Goal: Task Accomplishment & Management: Use online tool/utility

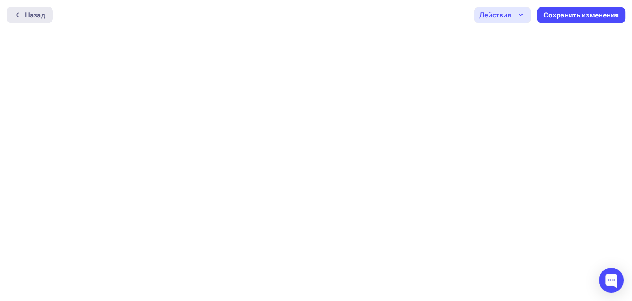
click at [24, 12] on div at bounding box center [19, 15] width 11 height 7
click at [593, 13] on div "Сохранить изменения" at bounding box center [581, 15] width 76 height 10
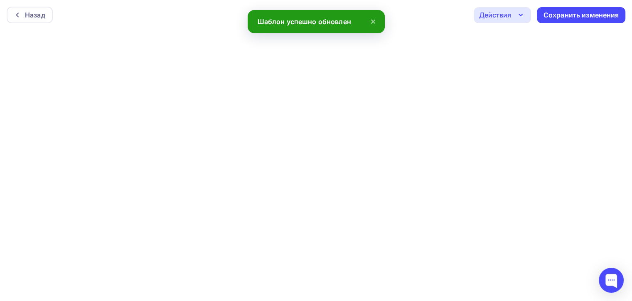
click at [371, 20] on icon at bounding box center [372, 21] width 3 height 3
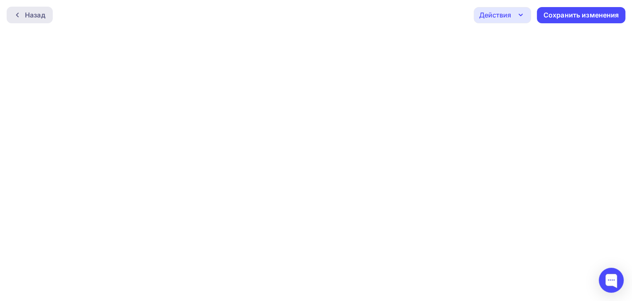
click at [32, 15] on div "Назад" at bounding box center [35, 15] width 20 height 10
click at [27, 15] on div "Назад" at bounding box center [35, 15] width 20 height 10
click at [505, 12] on div "Действия" at bounding box center [495, 15] width 32 height 10
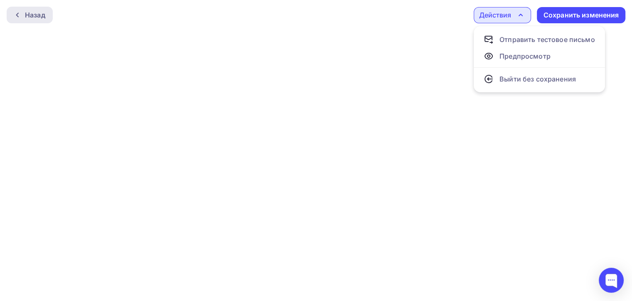
click at [27, 19] on div "Назад" at bounding box center [35, 15] width 20 height 10
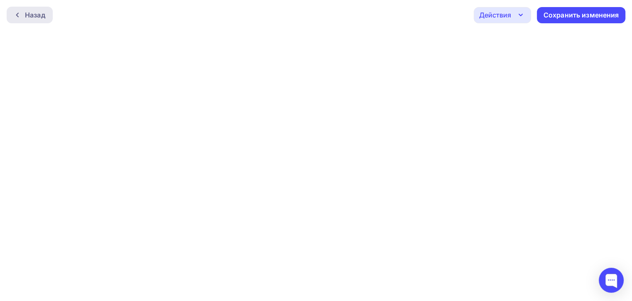
click at [17, 12] on icon at bounding box center [17, 15] width 7 height 7
click at [23, 16] on div at bounding box center [19, 15] width 11 height 7
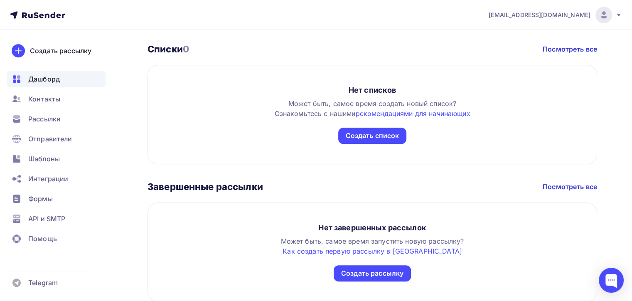
scroll to position [490, 0]
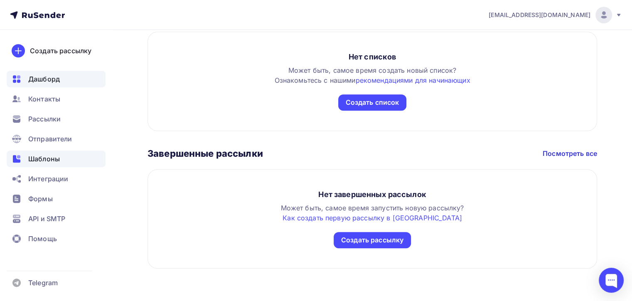
click at [43, 156] on span "Шаблоны" at bounding box center [44, 159] width 32 height 10
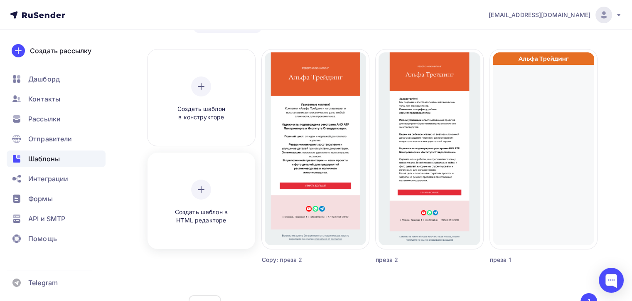
scroll to position [42, 0]
